Goal: Task Accomplishment & Management: Manage account settings

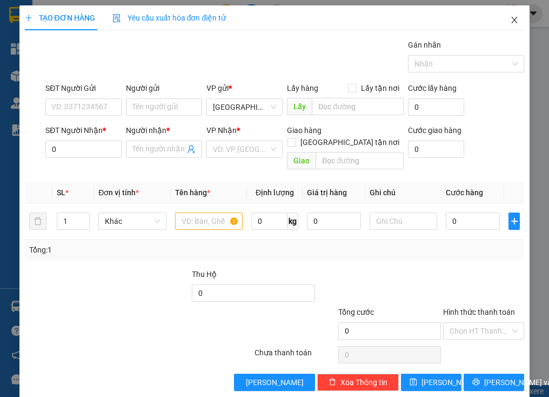
click at [510, 17] on icon "close" at bounding box center [514, 20] width 9 height 9
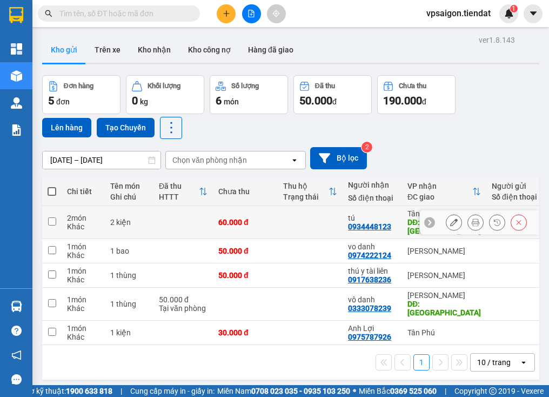
click at [49, 217] on input "checkbox" at bounding box center [52, 221] width 8 height 8
checkbox input "true"
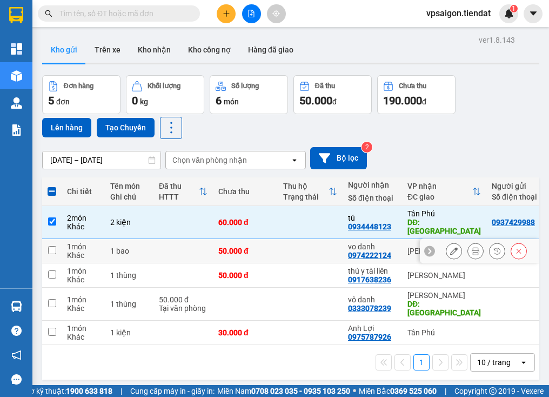
click at [54, 246] on input "checkbox" at bounding box center [52, 250] width 8 height 8
checkbox input "true"
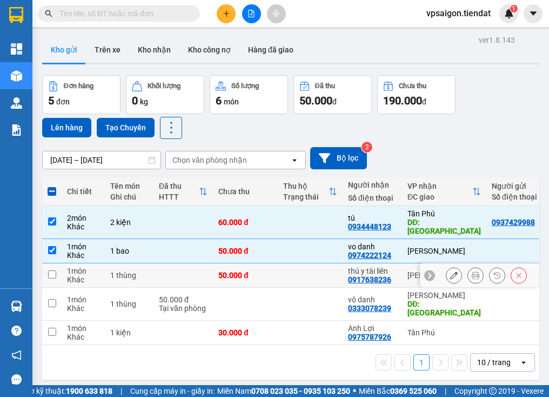
click at [54, 270] on input "checkbox" at bounding box center [52, 274] width 8 height 8
checkbox input "true"
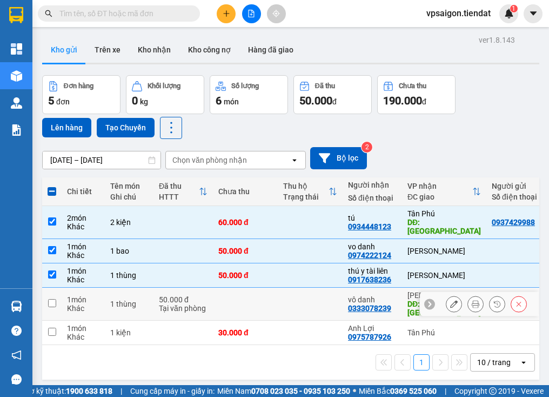
click at [50, 299] on input "checkbox" at bounding box center [52, 303] width 8 height 8
checkbox input "true"
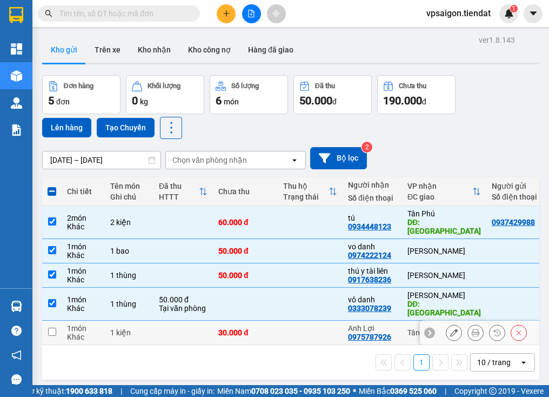
click at [48, 328] on input "checkbox" at bounding box center [52, 332] width 8 height 8
checkbox input "true"
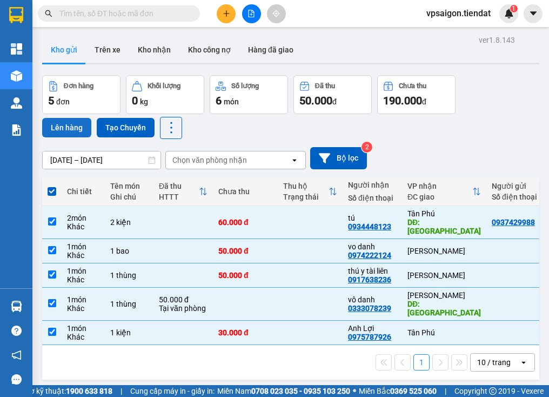
click at [65, 122] on button "Lên hàng" at bounding box center [66, 127] width 49 height 19
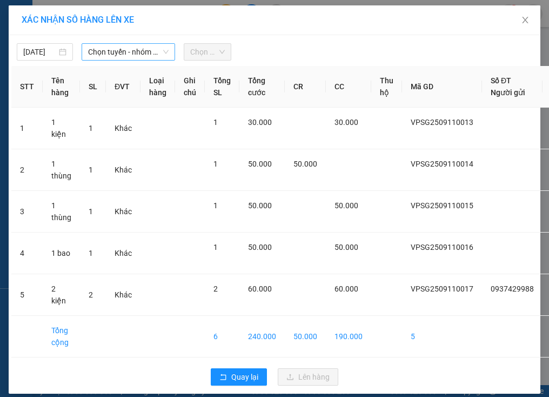
click at [129, 49] on span "Chọn tuyến - nhóm tuyến" at bounding box center [128, 52] width 81 height 16
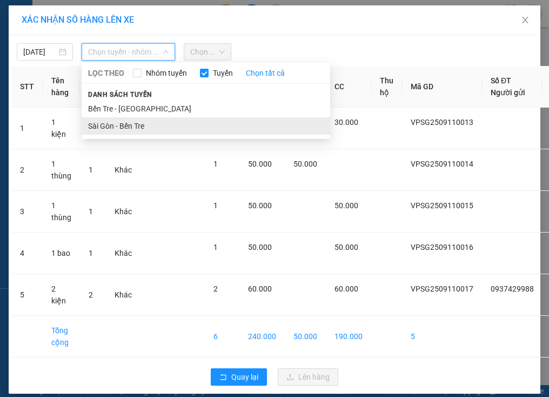
click at [134, 123] on li "Sài Gòn - Bến Tre" at bounding box center [206, 125] width 249 height 17
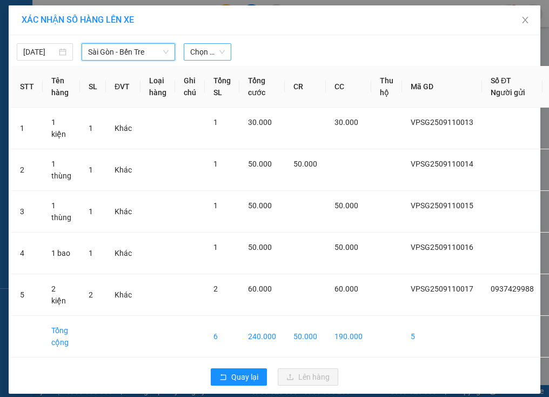
click at [203, 54] on span "Chọn chuyến" at bounding box center [207, 52] width 34 height 16
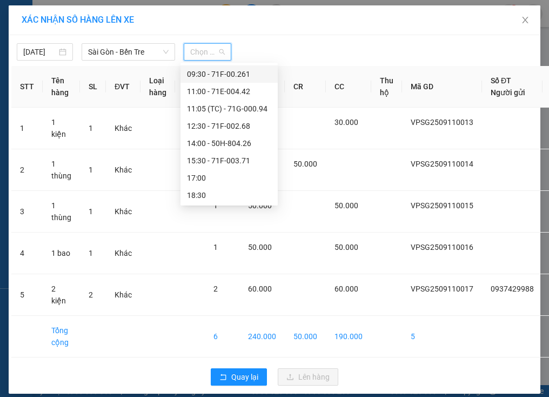
scroll to position [52, 0]
click at [234, 161] on div "15:30 - 71F-003.71" at bounding box center [229, 160] width 84 height 12
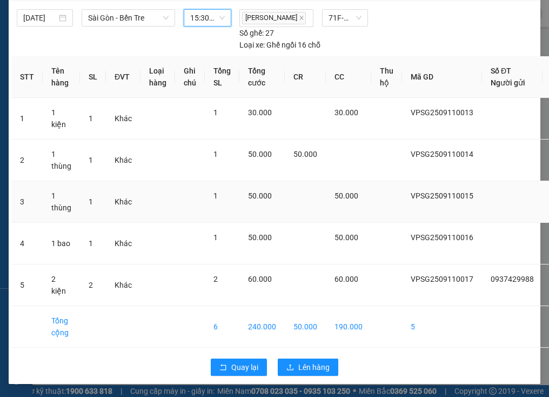
scroll to position [63, 0]
click at [308, 361] on span "Lên hàng" at bounding box center [313, 367] width 31 height 12
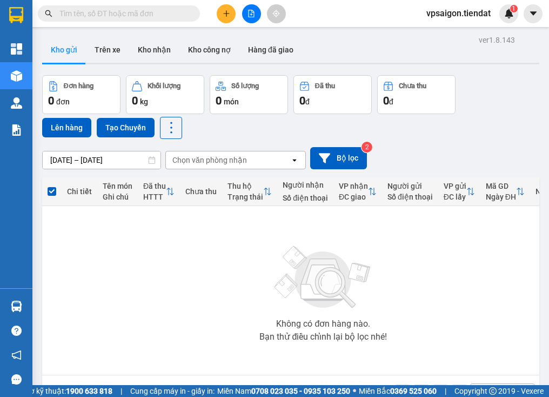
click at [211, 283] on div "Không có đơn hàng nào. Bạn thử điều chỉnh lại bộ lọc nhé!" at bounding box center [324, 290] width 552 height 162
click at [227, 12] on icon "plus" at bounding box center [227, 14] width 8 height 8
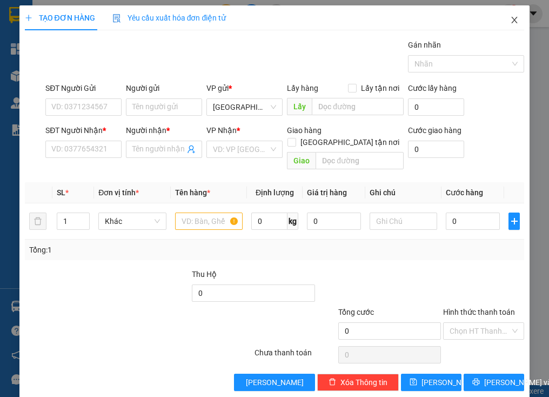
click at [510, 19] on icon "close" at bounding box center [514, 20] width 9 height 9
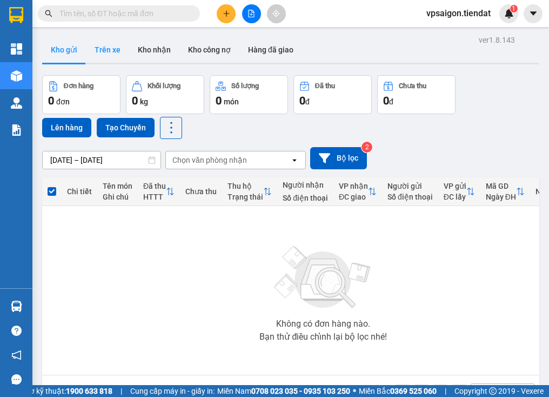
click at [108, 50] on button "Trên xe" at bounding box center [107, 50] width 43 height 26
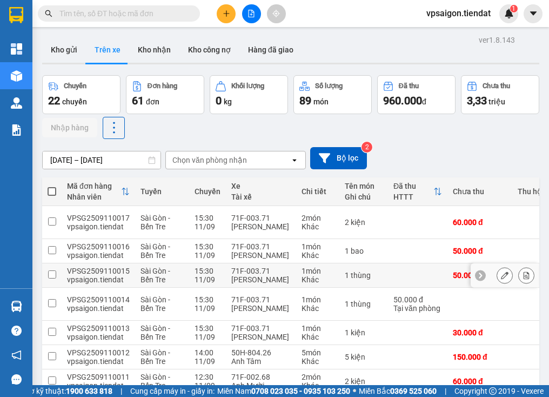
scroll to position [132, 0]
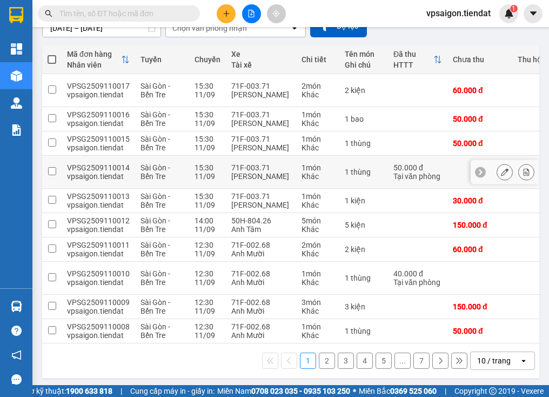
click at [340, 161] on td "1 thùng" at bounding box center [363, 172] width 49 height 33
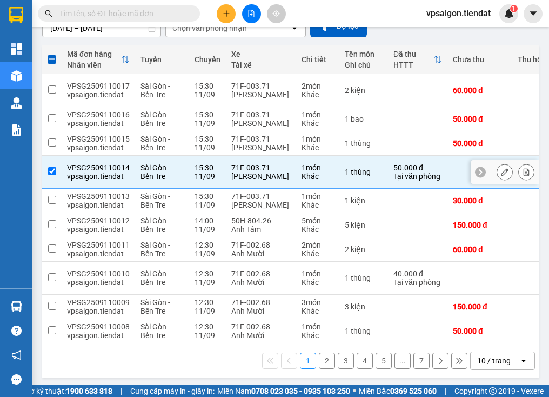
click at [340, 161] on td "1 thùng" at bounding box center [363, 172] width 49 height 33
checkbox input "false"
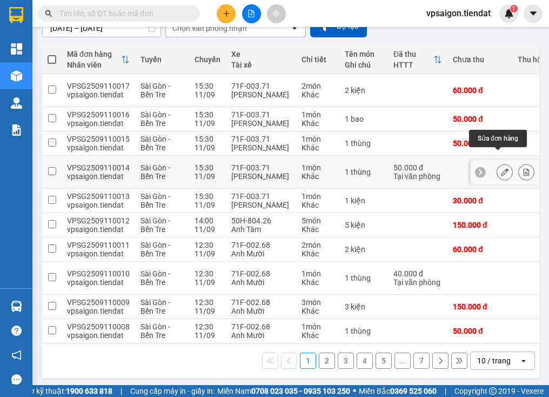
click at [501, 168] on icon at bounding box center [505, 172] width 8 height 8
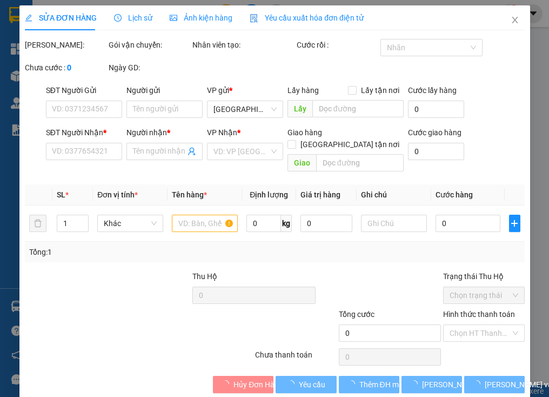
type input "0333078239"
type input "vô danh"
type input "phú đức"
type input "50.000"
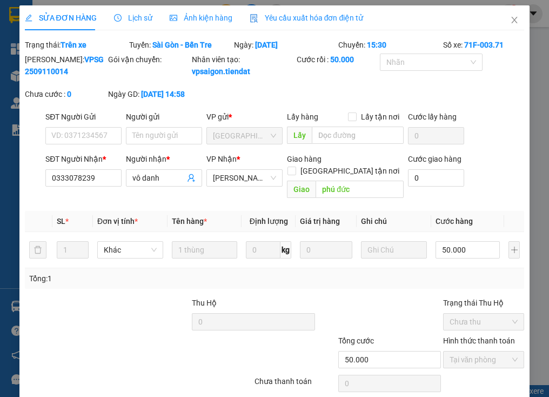
click at [148, 333] on div at bounding box center [149, 316] width 84 height 38
click at [510, 16] on icon "close" at bounding box center [514, 20] width 9 height 9
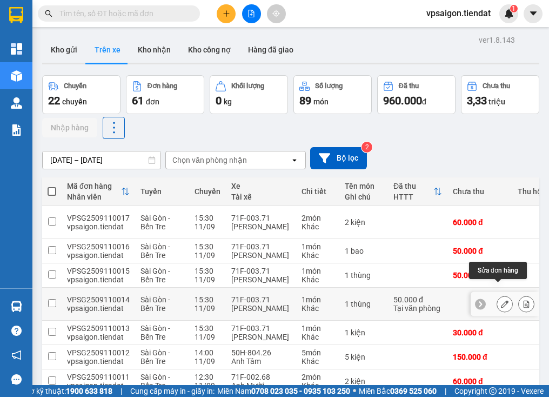
click at [501, 300] on icon at bounding box center [505, 304] width 8 height 8
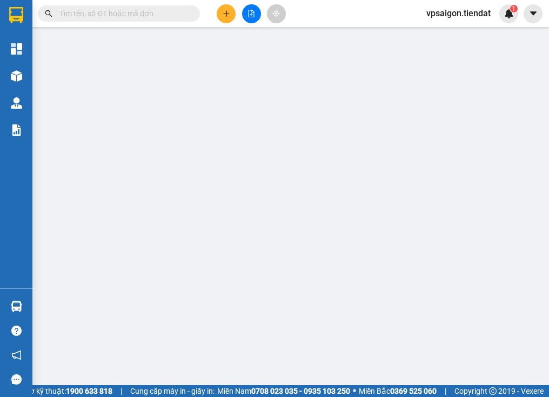
type input "0333078239"
type input "vô danh"
type input "phú đức"
type input "50.000"
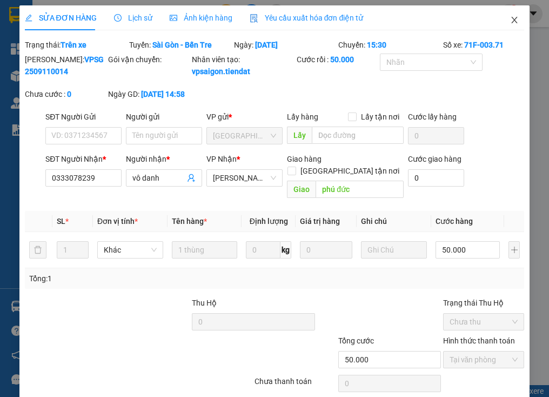
click at [510, 21] on icon "close" at bounding box center [514, 20] width 9 height 9
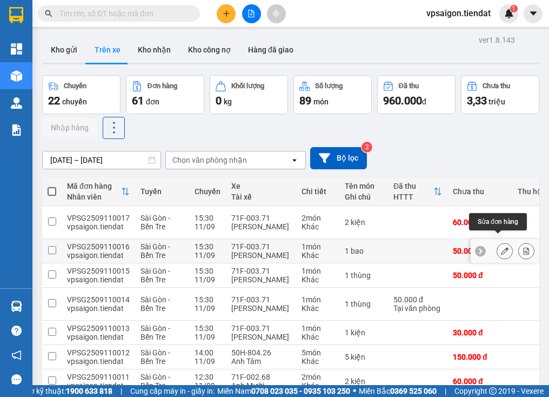
click at [501, 247] on icon at bounding box center [505, 251] width 8 height 8
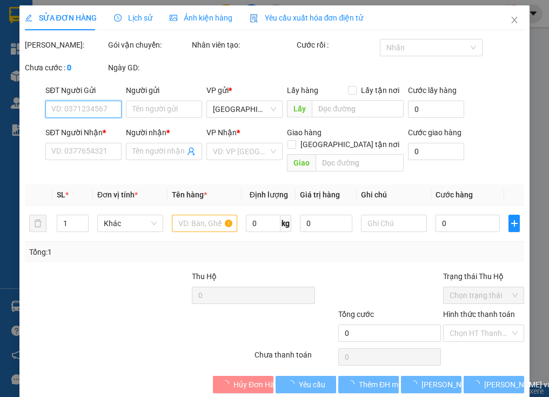
type input "0974222124"
type input "vo danh"
type input "50.000"
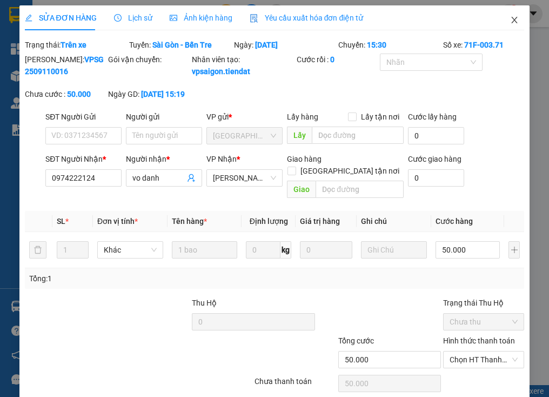
click at [512, 23] on icon "close" at bounding box center [515, 20] width 6 height 6
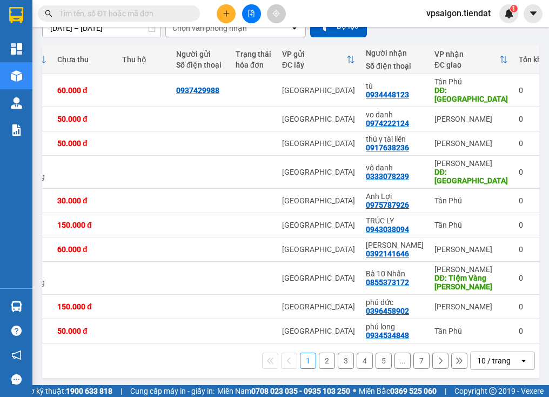
scroll to position [0, 391]
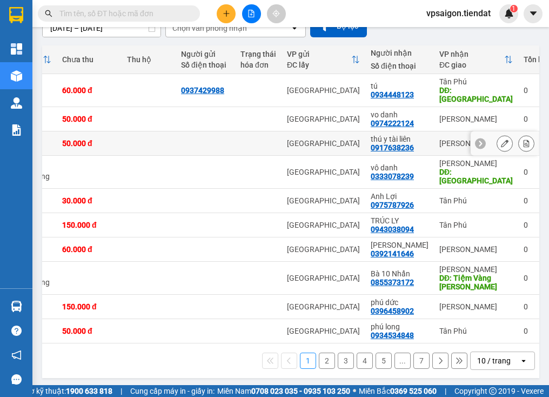
click at [501, 139] on icon at bounding box center [505, 143] width 8 height 8
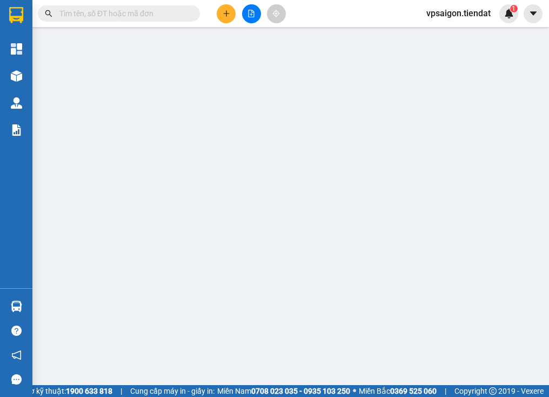
type input "0917638236"
type input "thú y tài liên"
type input "50.000"
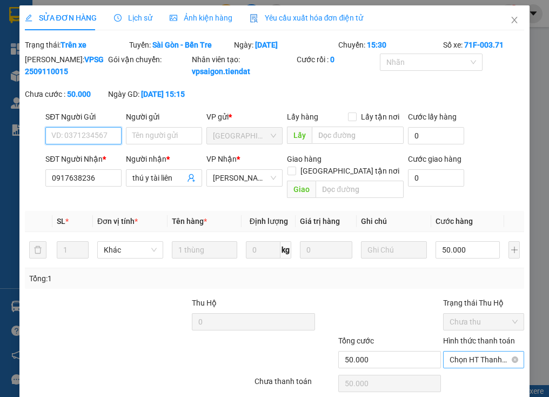
click at [457, 353] on span "Chọn HT Thanh Toán" at bounding box center [484, 359] width 69 height 16
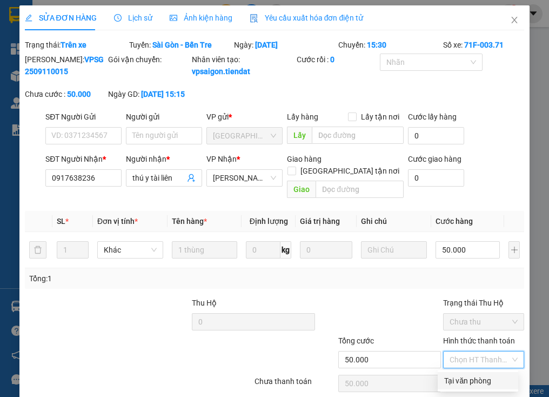
click at [454, 376] on div "Tại văn phòng" at bounding box center [478, 381] width 68 height 12
type input "0"
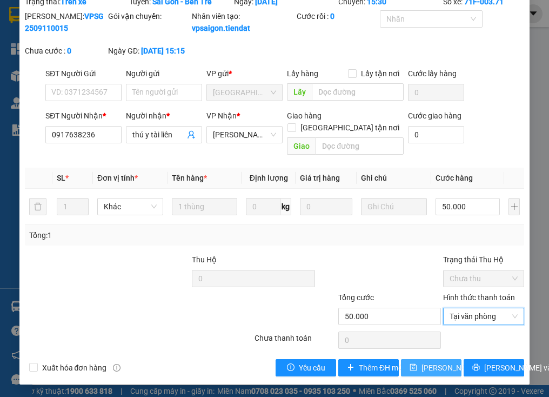
click at [439, 366] on span "[PERSON_NAME] thay đổi" at bounding box center [465, 368] width 86 height 12
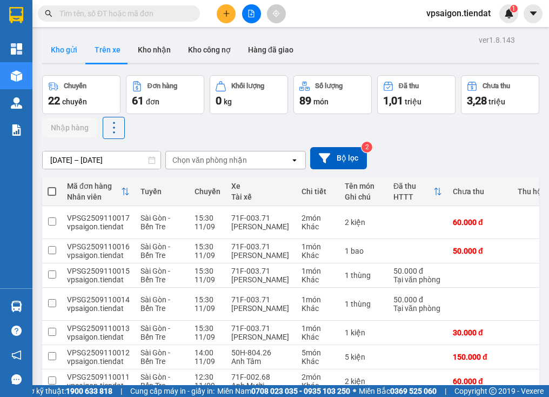
click at [67, 50] on button "Kho gửi" at bounding box center [64, 50] width 44 height 26
